Goal: Check status

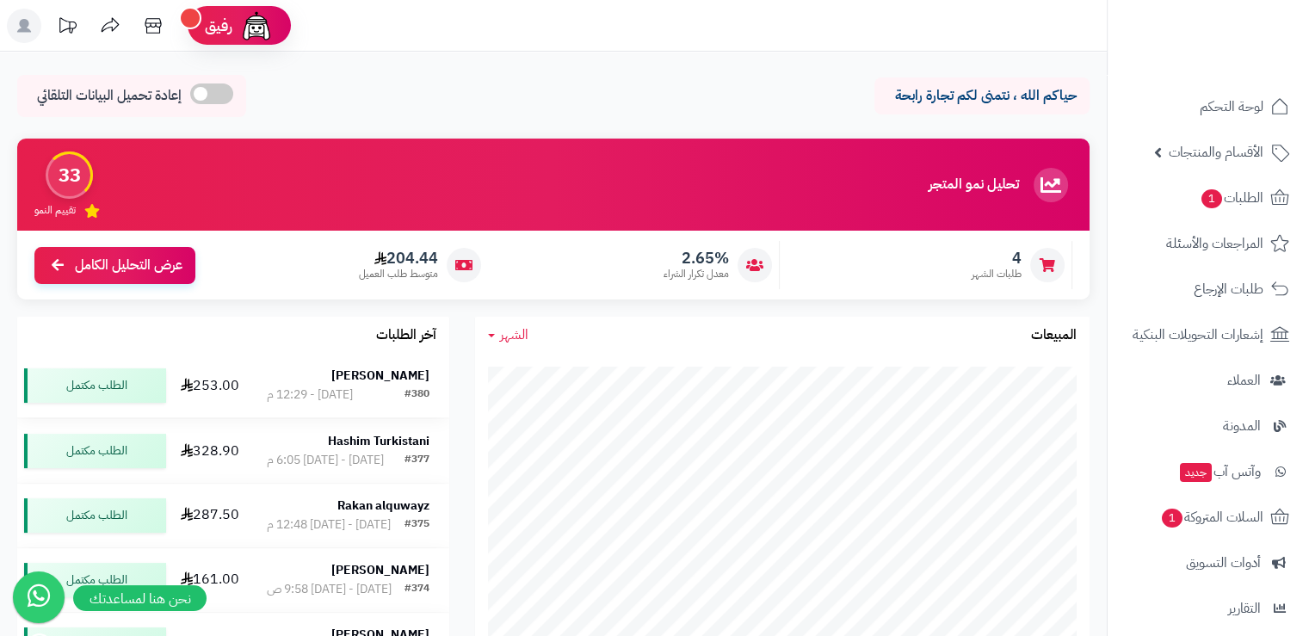
click at [387, 374] on strong "محفوظ الحربي" at bounding box center [380, 376] width 98 height 18
click at [411, 381] on strong "محفوظ الحربي" at bounding box center [380, 376] width 98 height 18
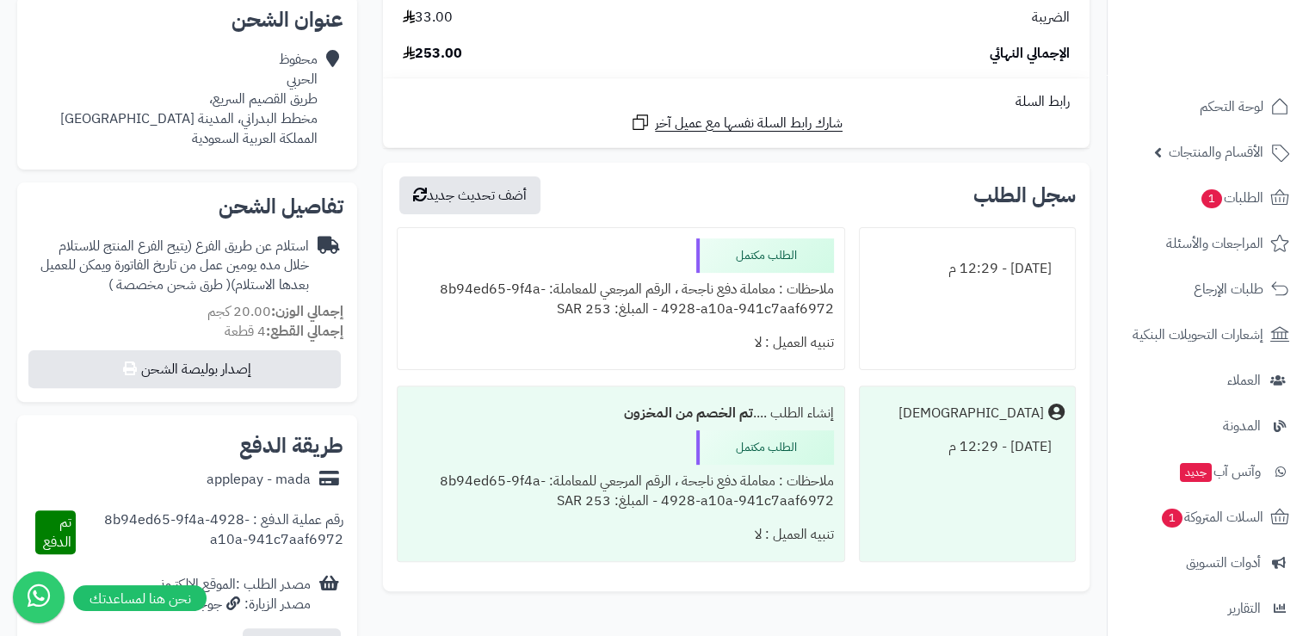
scroll to position [258, 0]
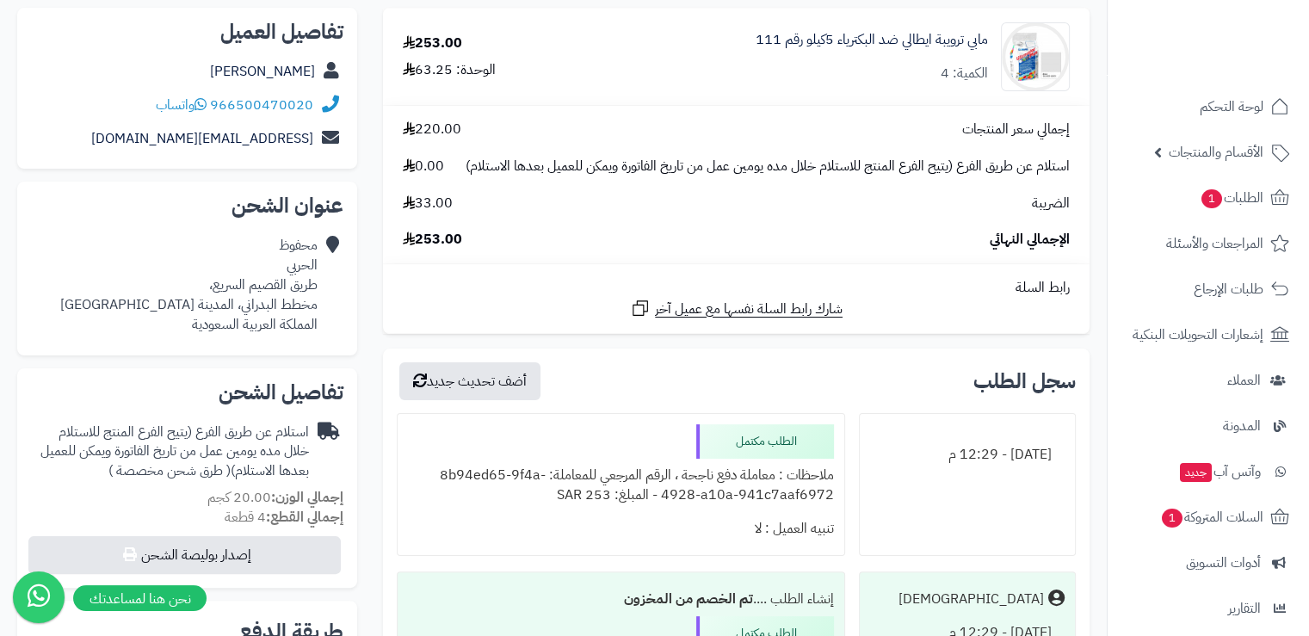
drag, startPoint x: 697, startPoint y: 443, endPoint x: 697, endPoint y: 464, distance: 21.5
click at [697, 464] on div "الطلب مكتمل ملاحظات : معاملة دفع ناجحة ، الرقم المرجعي للمعاملة: 8b94ed65-9f4a-…" at bounding box center [621, 485] width 449 height 144
click at [659, 460] on div "الطلب مكتمل ملاحظات : معاملة دفع ناجحة ، الرقم المرجعي للمعاملة: 8b94ed65-9f4a-…" at bounding box center [621, 485] width 449 height 144
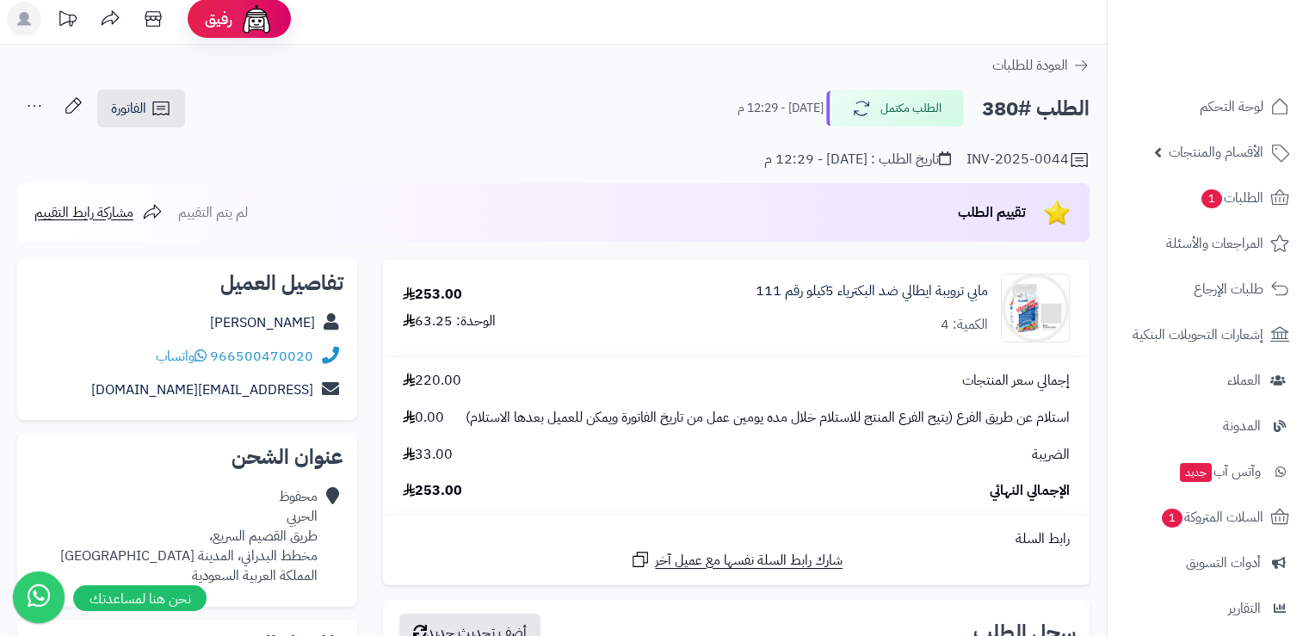
scroll to position [0, 0]
